Goal: Task Accomplishment & Management: Complete application form

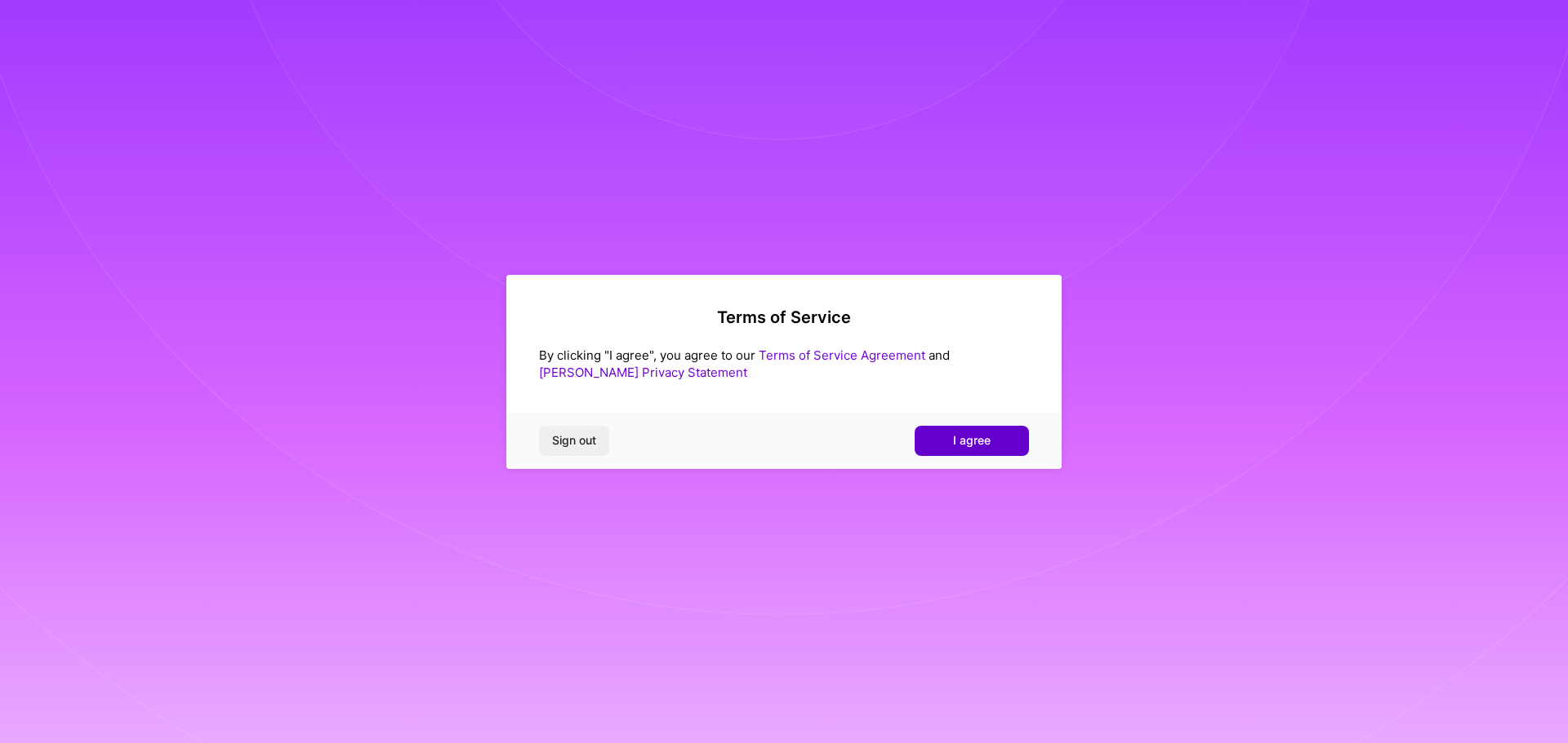
click at [950, 443] on button "I agree" at bounding box center [972, 440] width 114 height 29
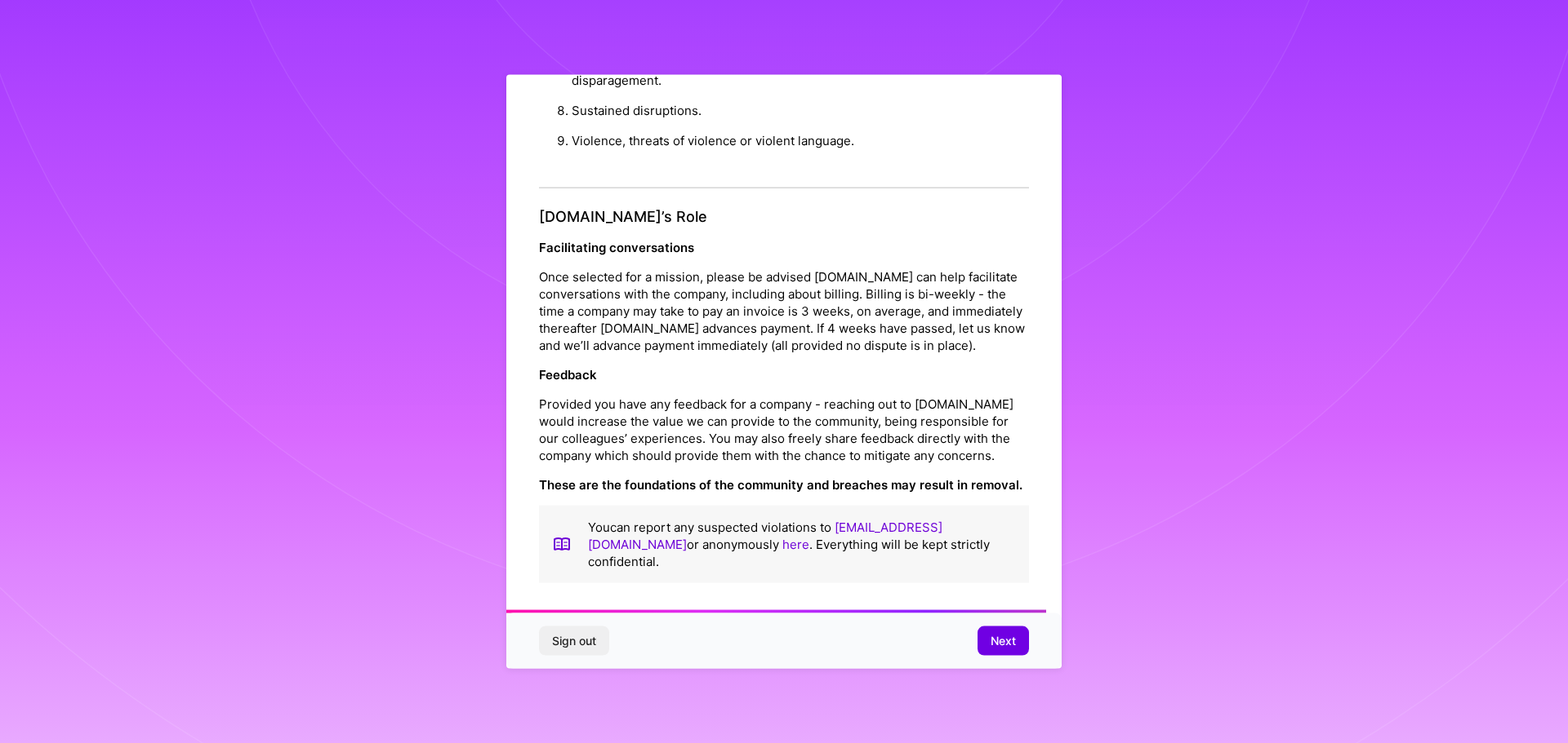
scroll to position [1768, 0]
click at [1008, 644] on span "Next" at bounding box center [1003, 641] width 25 height 16
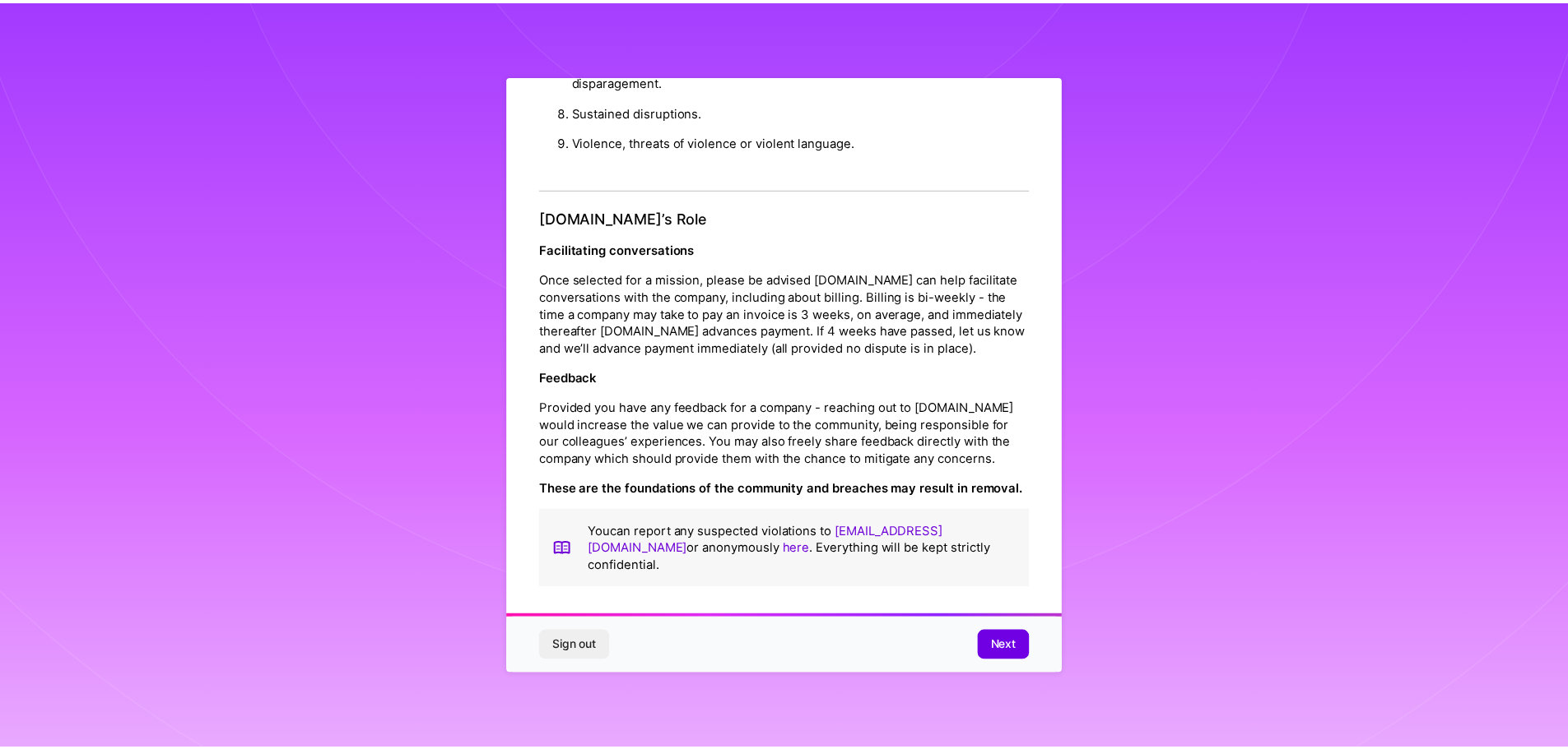
scroll to position [0, 0]
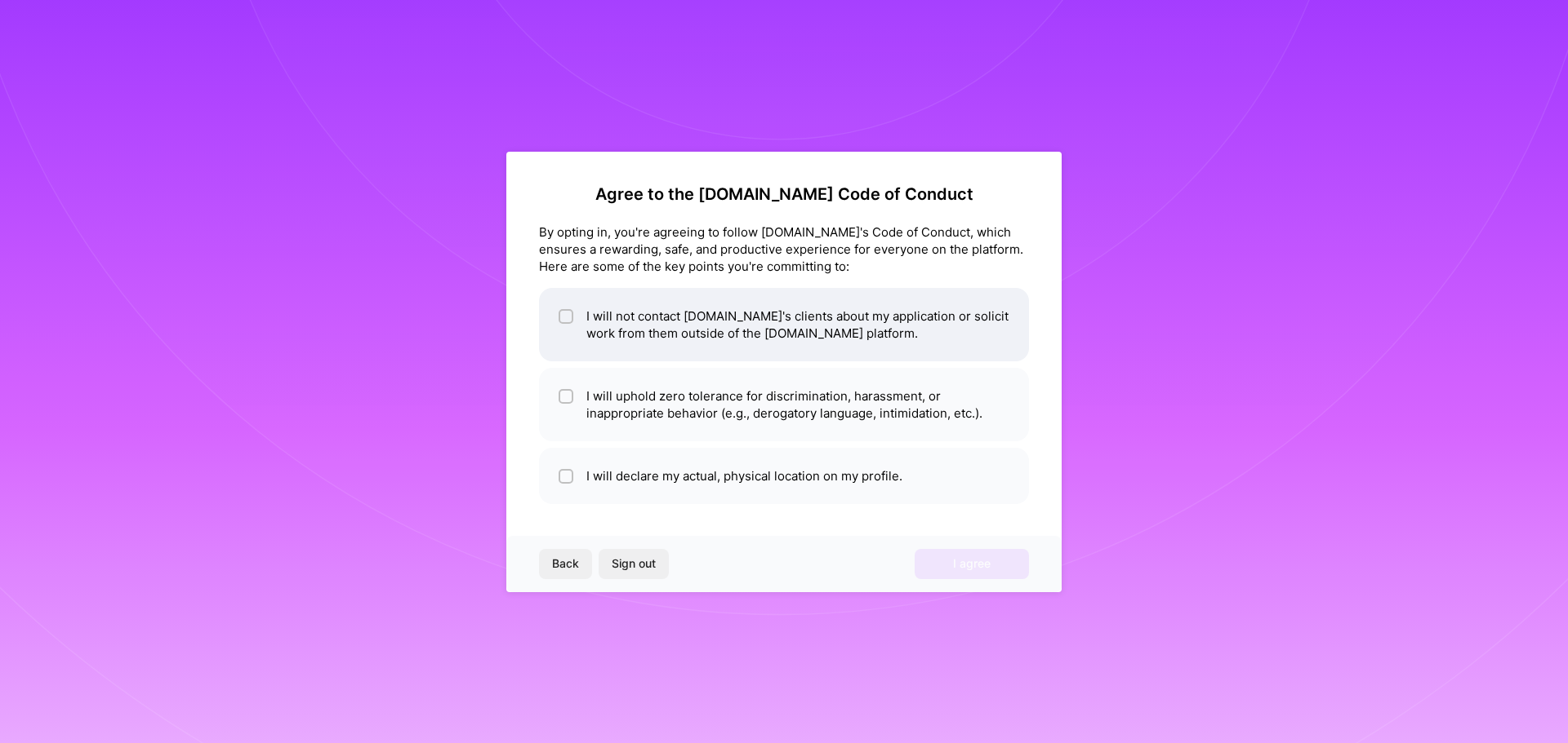
click at [616, 336] on li "I will not contact [DOMAIN_NAME]'s clients about my application or solicit work…" at bounding box center [784, 325] width 490 height 74
checkbox input "true"
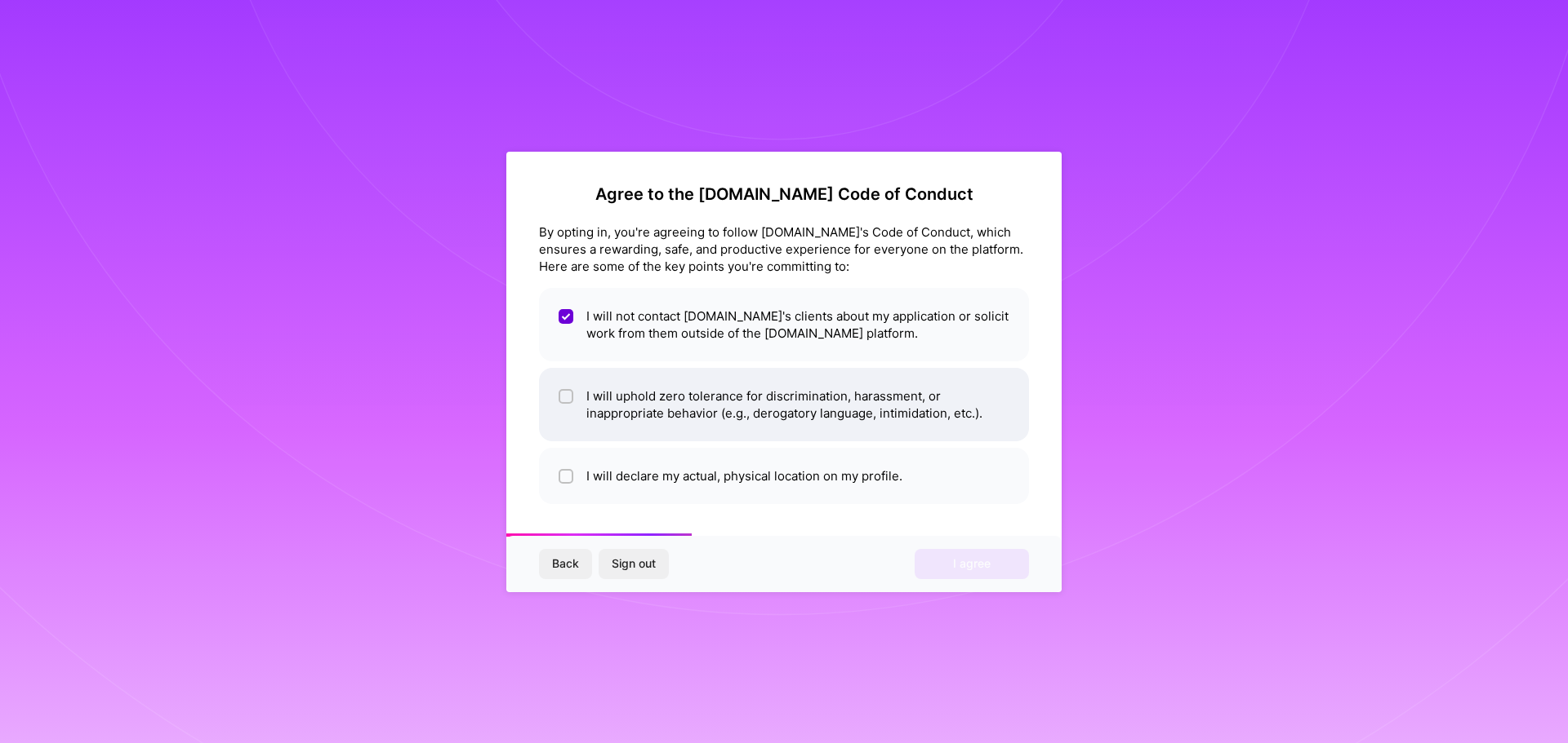
click at [633, 416] on li "I will uphold zero tolerance for discrimination, harassment, or inappropriate b…" at bounding box center [784, 404] width 490 height 74
checkbox input "true"
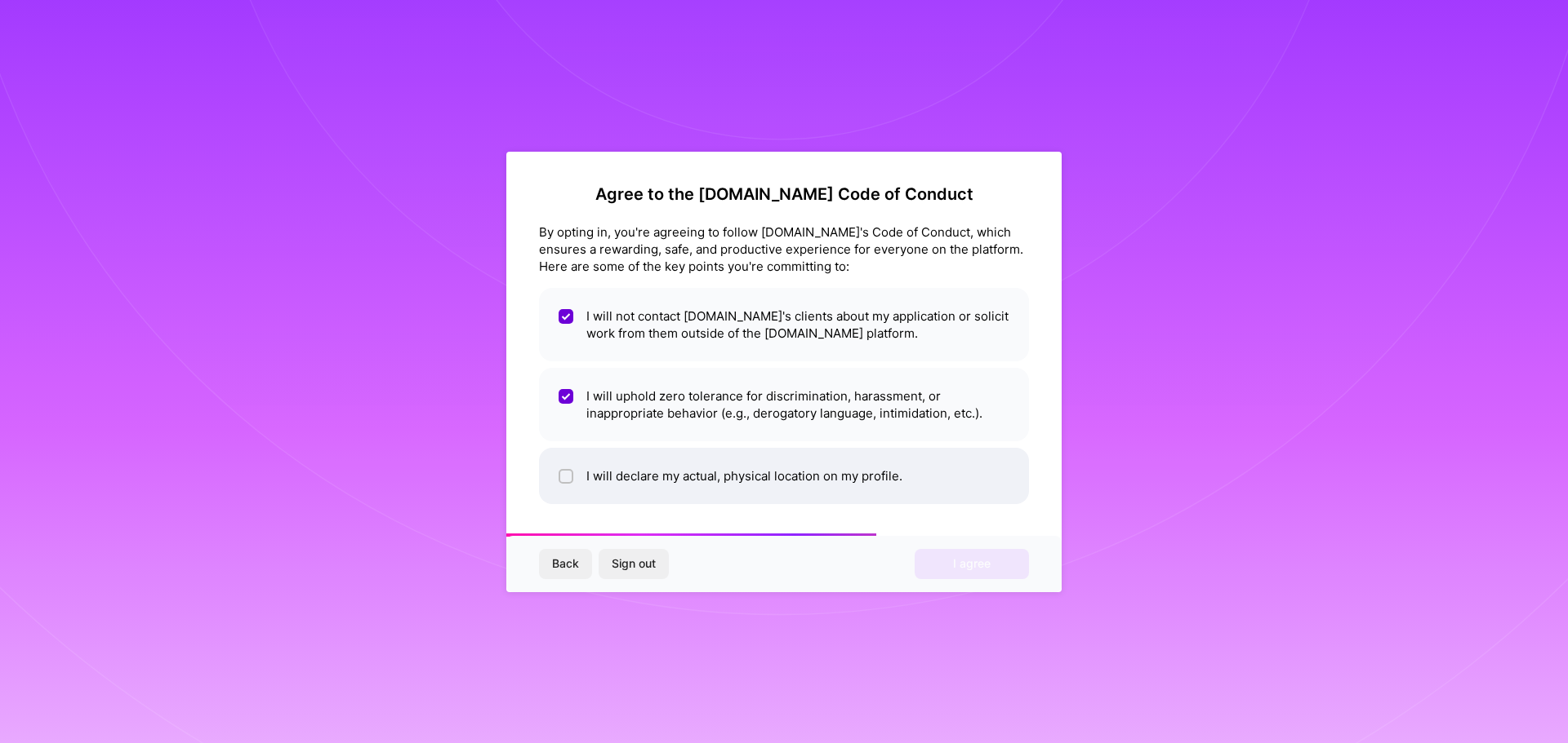
click at [712, 488] on li "I will declare my actual, physical location on my profile." at bounding box center [784, 476] width 490 height 56
checkbox input "true"
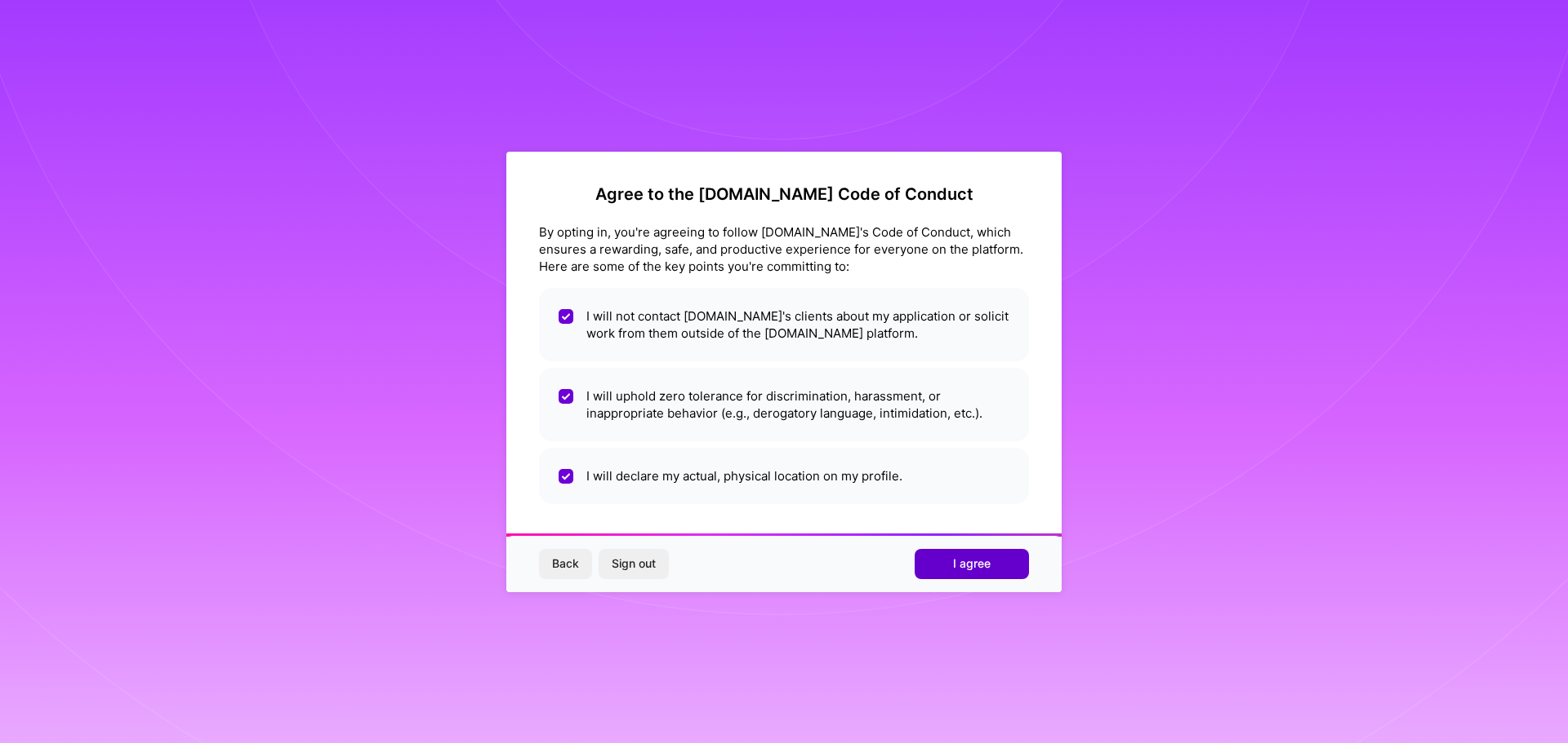
click at [973, 561] on span "I agree" at bounding box center [971, 563] width 38 height 16
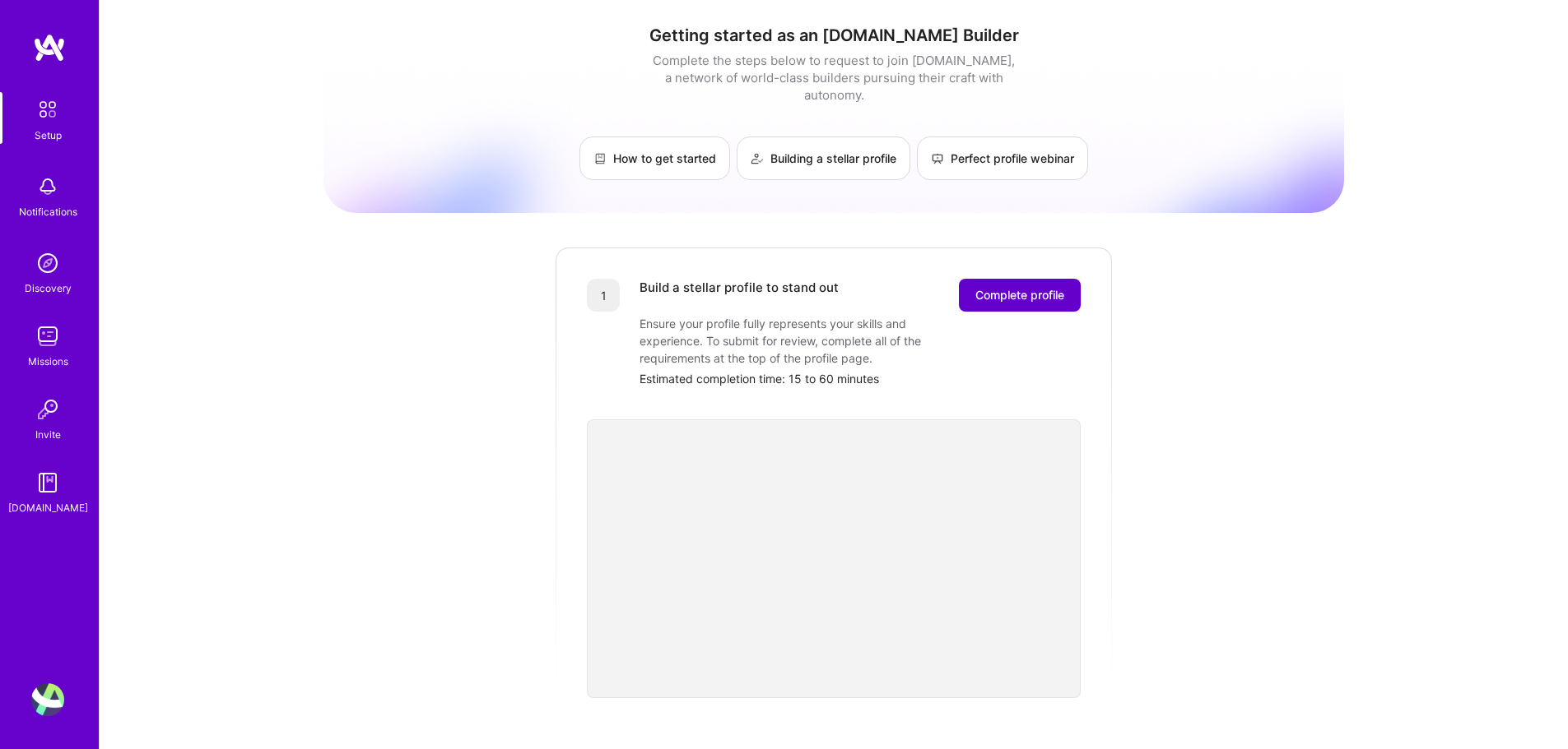
click at [1006, 287] on span "Complete profile" at bounding box center [1020, 295] width 89 height 17
